Goal: Task Accomplishment & Management: Use online tool/utility

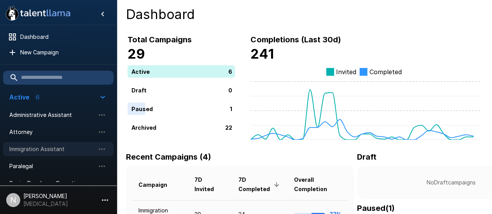
click at [53, 146] on span "Immigration Assistant" at bounding box center [52, 149] width 86 height 8
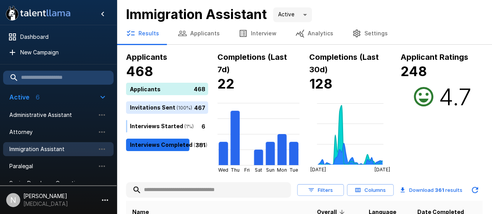
click at [202, 188] on input "text" at bounding box center [208, 190] width 165 height 14
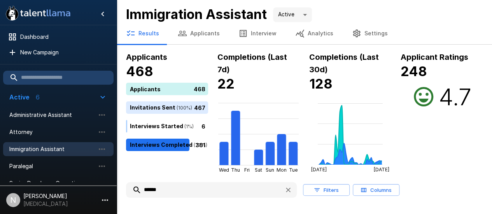
type input "******"
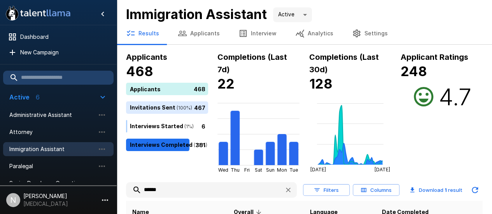
scroll to position [60, 0]
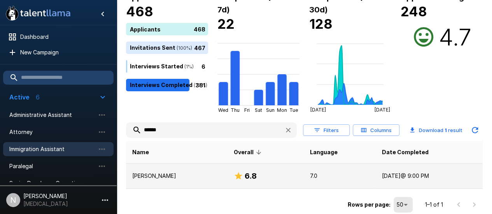
click at [160, 175] on p "Mursal Rahim" at bounding box center [176, 176] width 89 height 8
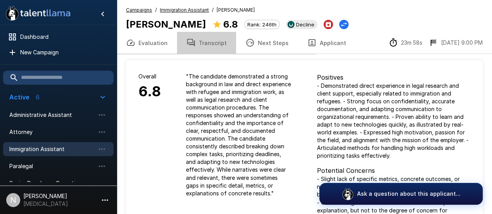
click at [223, 42] on button "Transcript" at bounding box center [206, 43] width 59 height 22
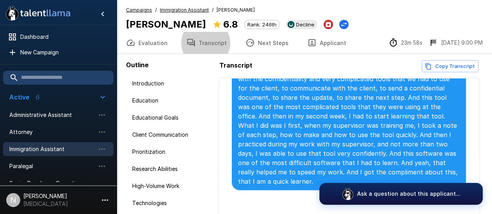
scroll to position [2394, 0]
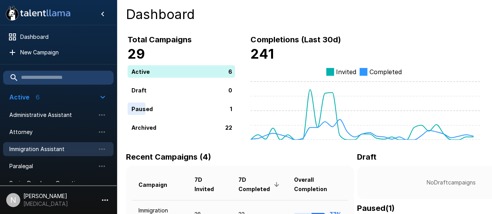
click at [53, 152] on span "Immigration Assistant" at bounding box center [52, 149] width 86 height 8
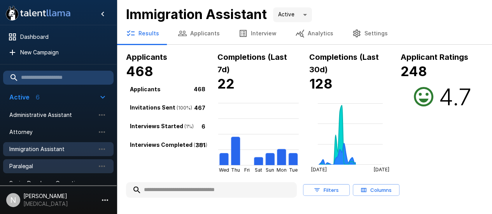
click at [37, 166] on span "Paralegal" at bounding box center [52, 167] width 86 height 8
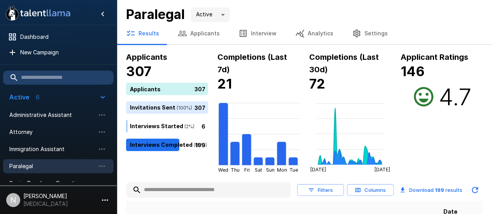
click at [184, 35] on icon "button" at bounding box center [182, 33] width 9 height 9
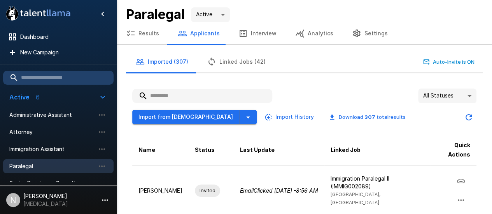
click at [220, 61] on button "Linked Jobs (42)" at bounding box center [236, 62] width 77 height 22
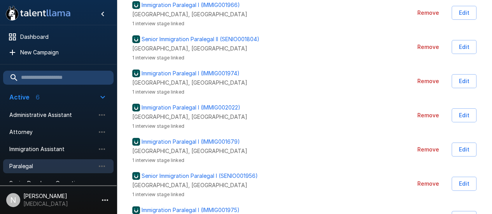
scroll to position [260, 0]
